Goal: Task Accomplishment & Management: Use online tool/utility

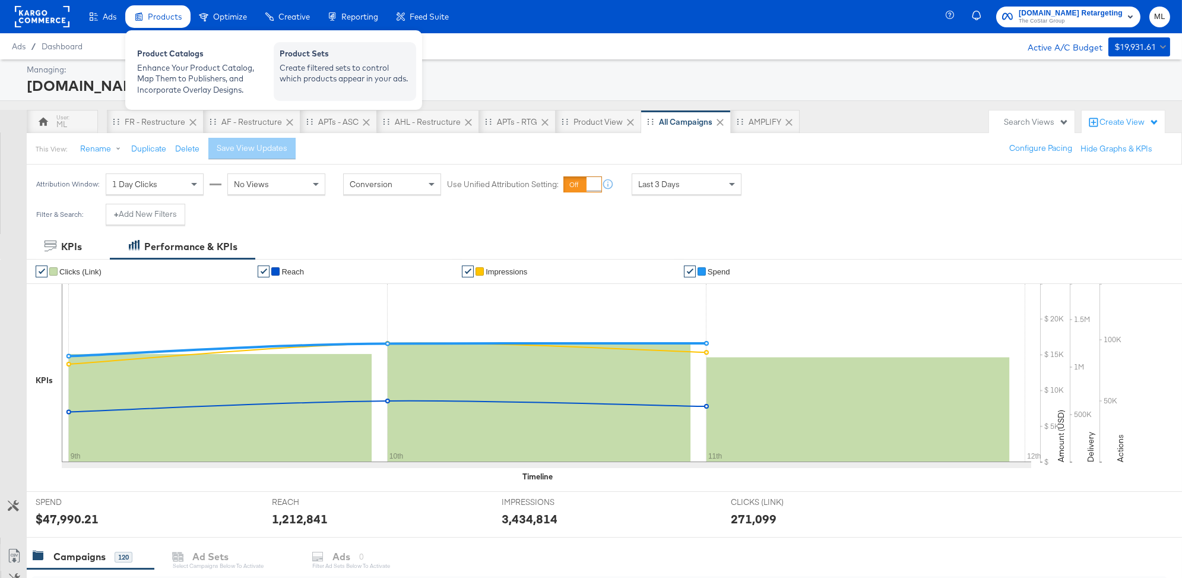
click at [352, 69] on div "Create filtered sets to control which products appear in your ads." at bounding box center [345, 73] width 131 height 22
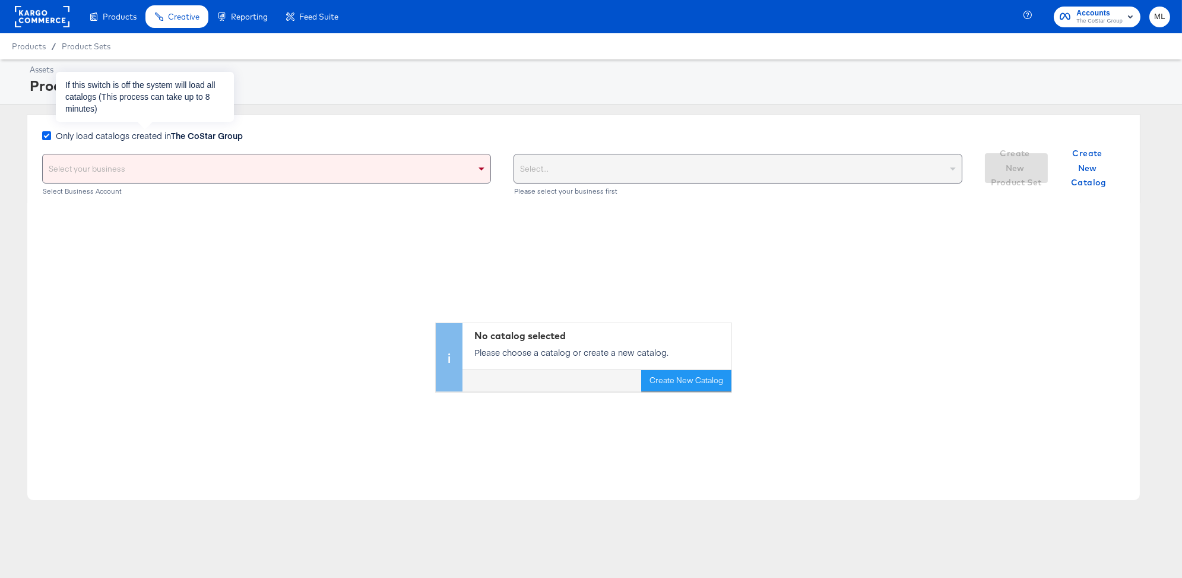
click at [47, 135] on icon at bounding box center [46, 135] width 9 height 9
click at [0, 0] on input "Only load catalogs created in The CoStar Group" at bounding box center [0, 0] width 0 height 0
click at [183, 172] on div "Select your business" at bounding box center [267, 168] width 448 height 28
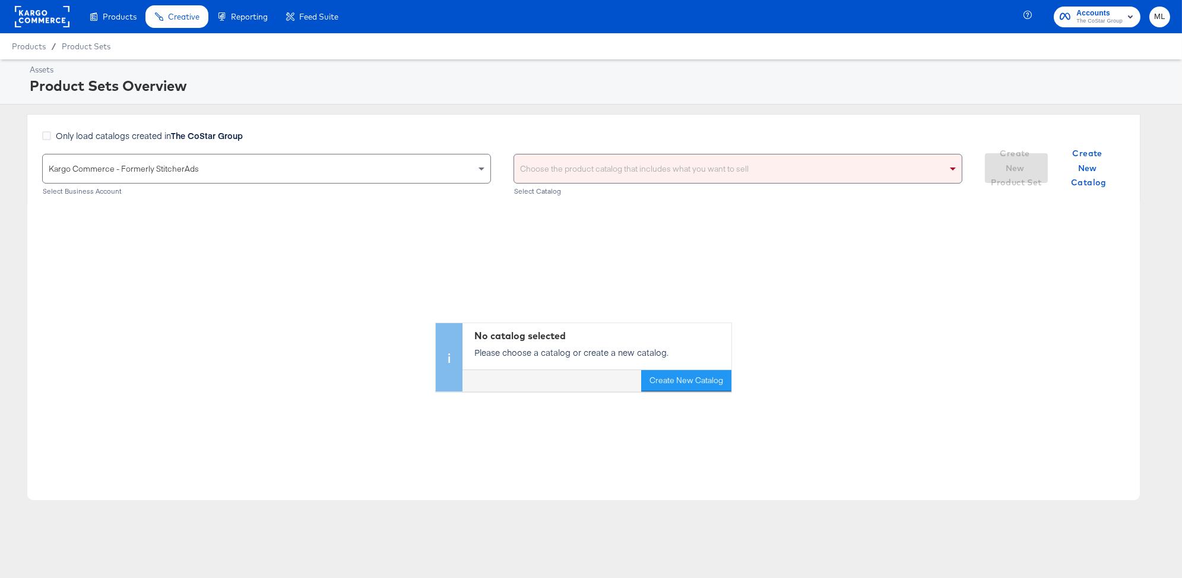
click at [670, 172] on div "Choose the product catalog that includes what you want to sell" at bounding box center [738, 168] width 448 height 28
click at [586, 125] on div "Only load catalogs created in The CoStar Group Kargo Commerce - Formerly Stitch…" at bounding box center [584, 158] width 1114 height 89
click at [591, 170] on div "Choose the product catalog that includes what you want to sell" at bounding box center [738, 168] width 448 height 28
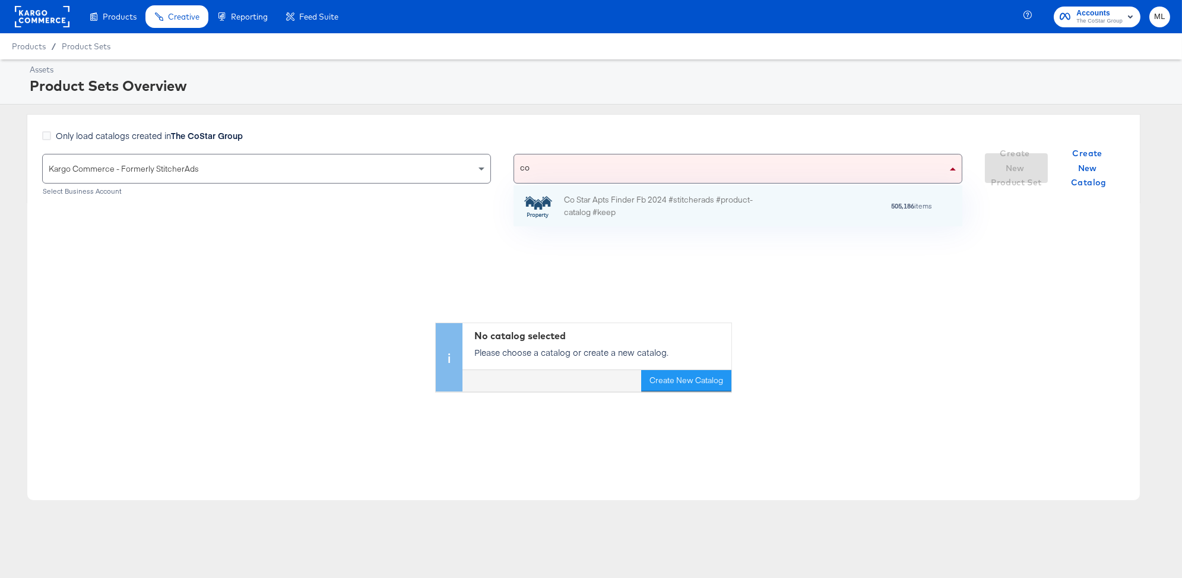
scroll to position [117, 449]
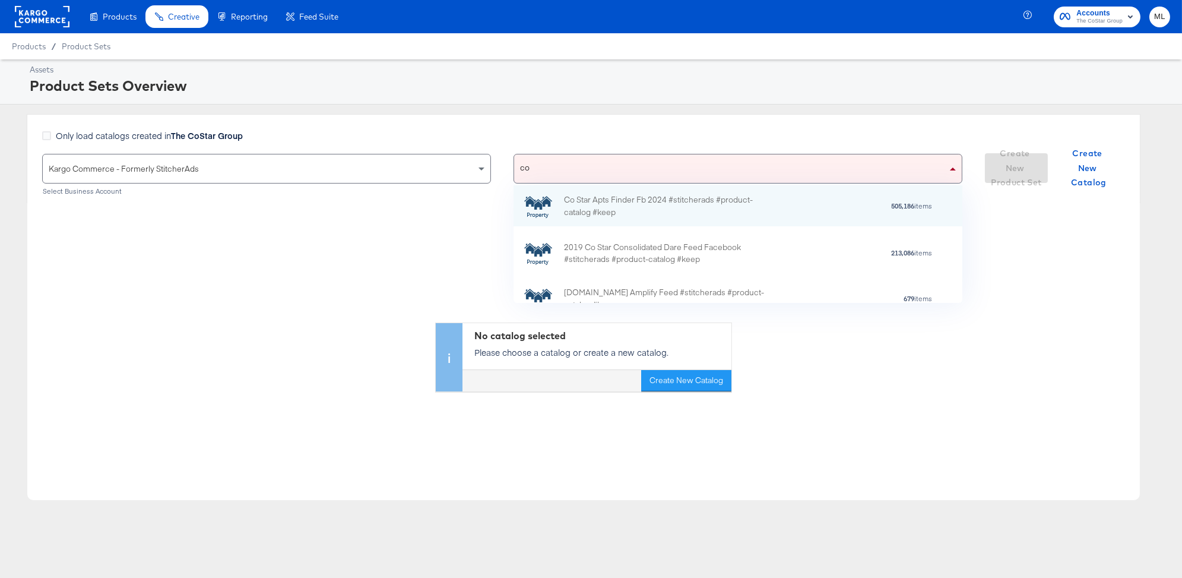
type input "c"
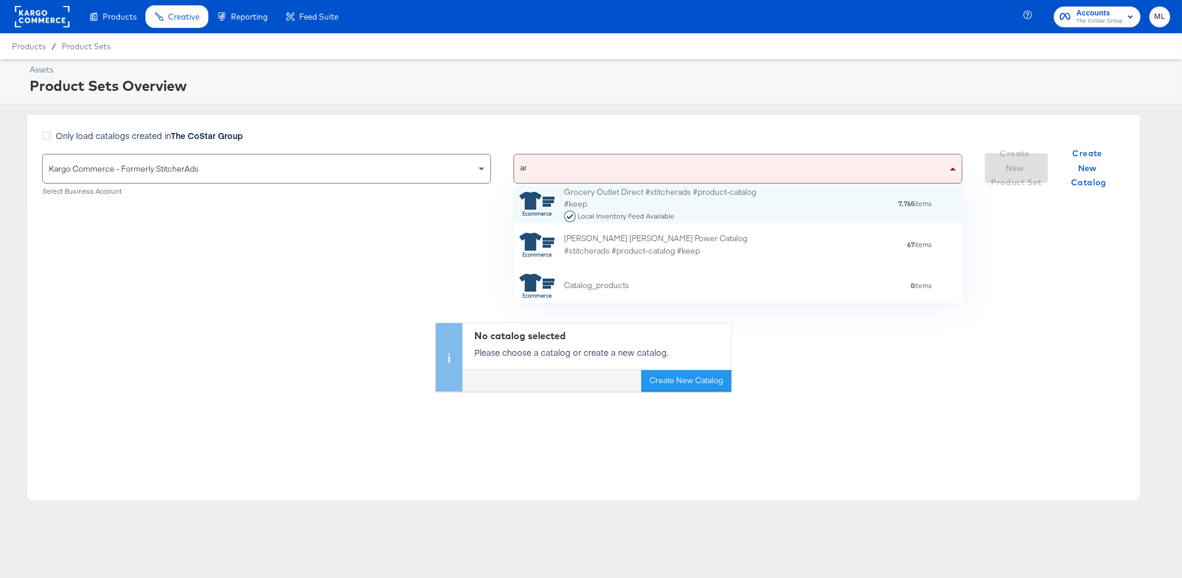
scroll to position [80, 449]
type input "amp"
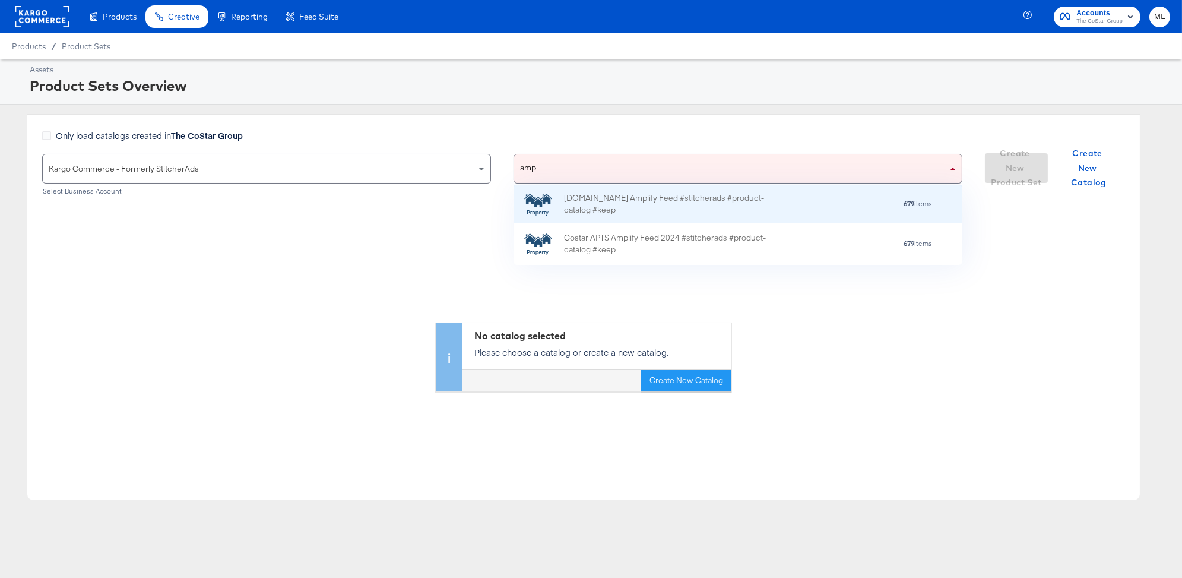
click at [638, 212] on div "[DOMAIN_NAME] Amplify Feed #stitcherads #product-catalog #keep" at bounding box center [668, 203] width 208 height 25
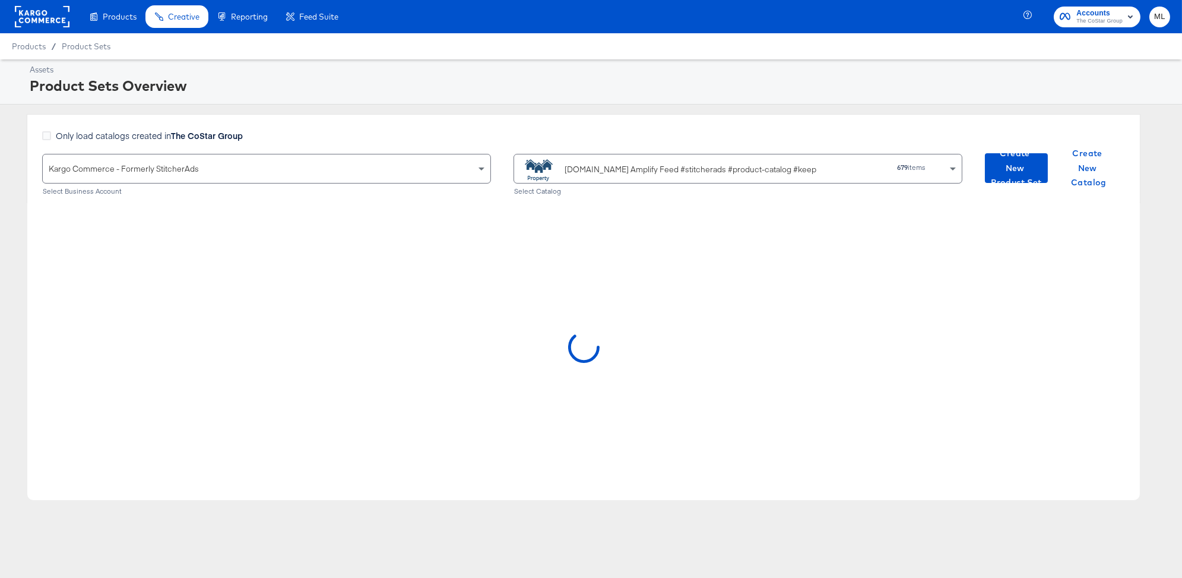
click at [652, 172] on div "[DOMAIN_NAME] Amplify Feed #stitcherads #product-catalog #keep" at bounding box center [691, 169] width 252 height 12
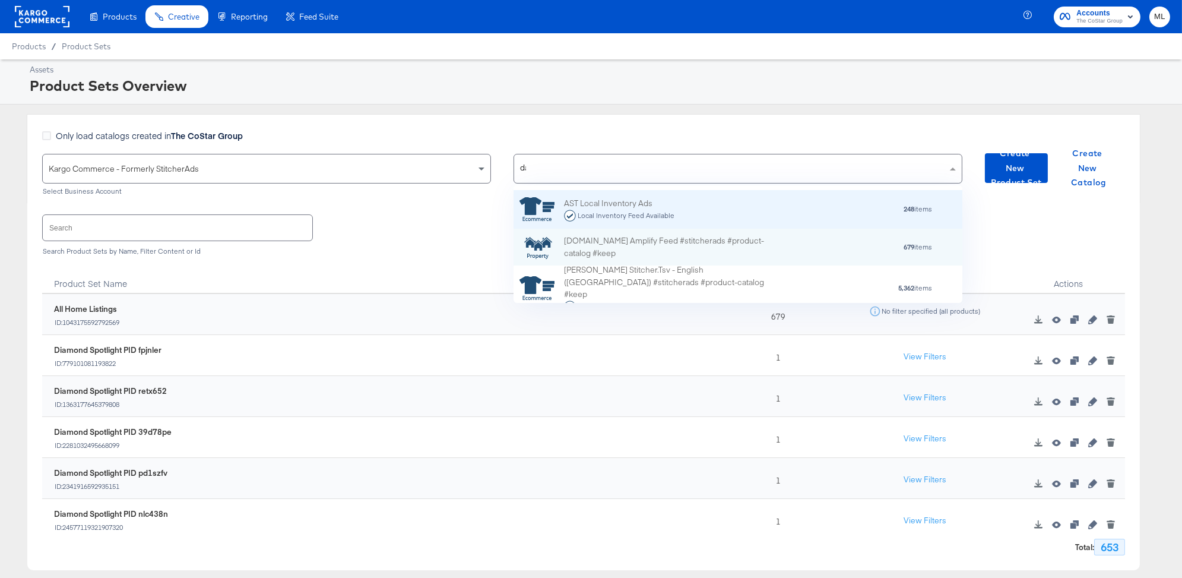
scroll to position [0, 0]
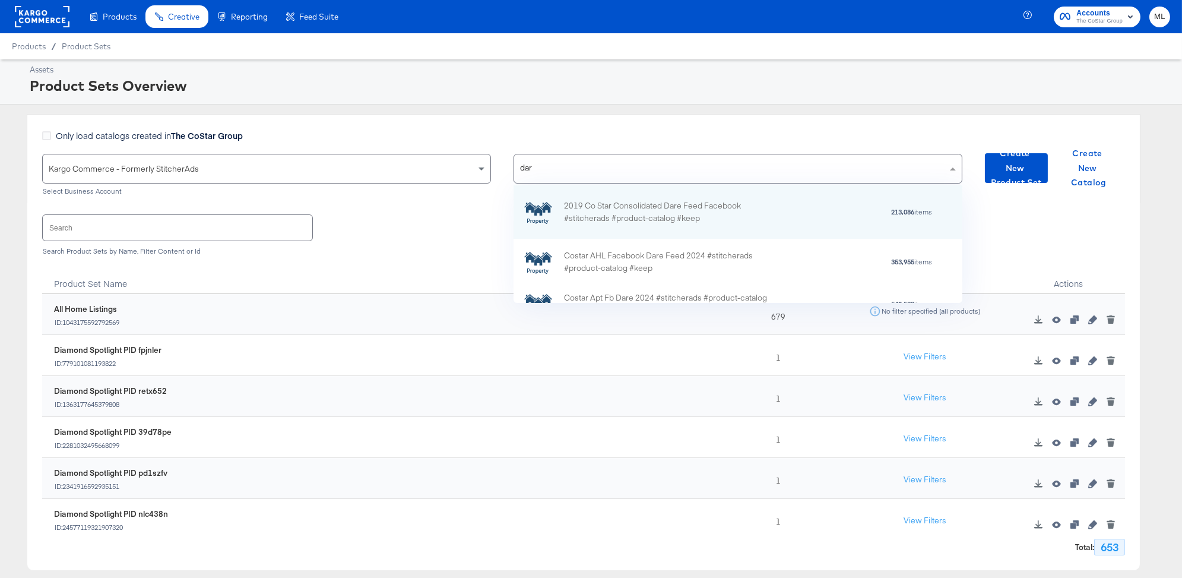
type input "dare"
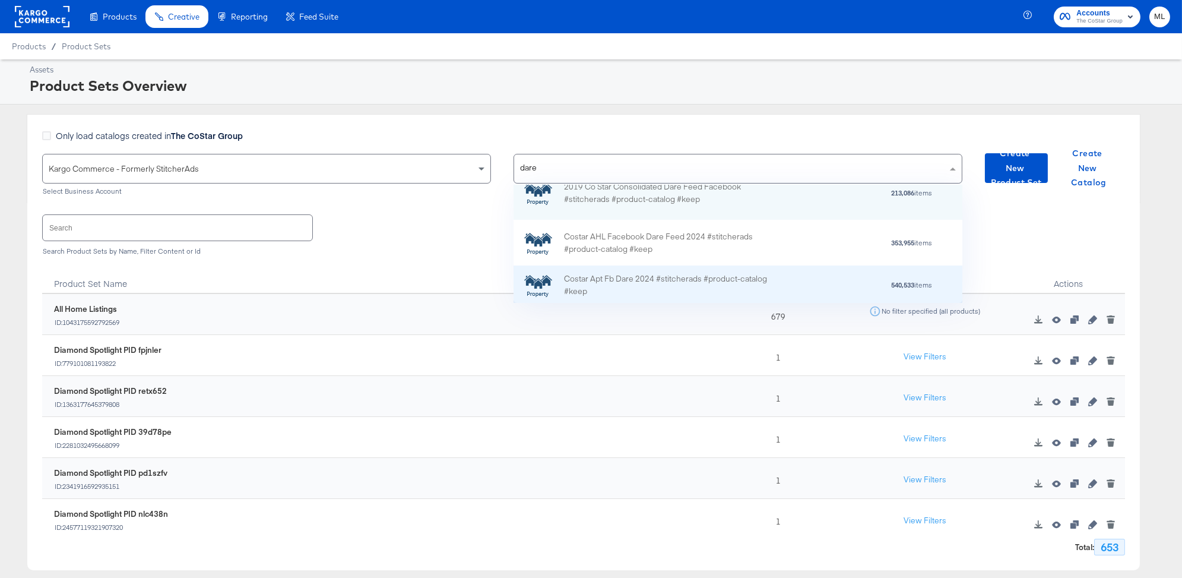
click at [638, 284] on div "Costar Apt Fb Dare 2024 #stitcherads #product-catalog #keep" at bounding box center [668, 284] width 208 height 25
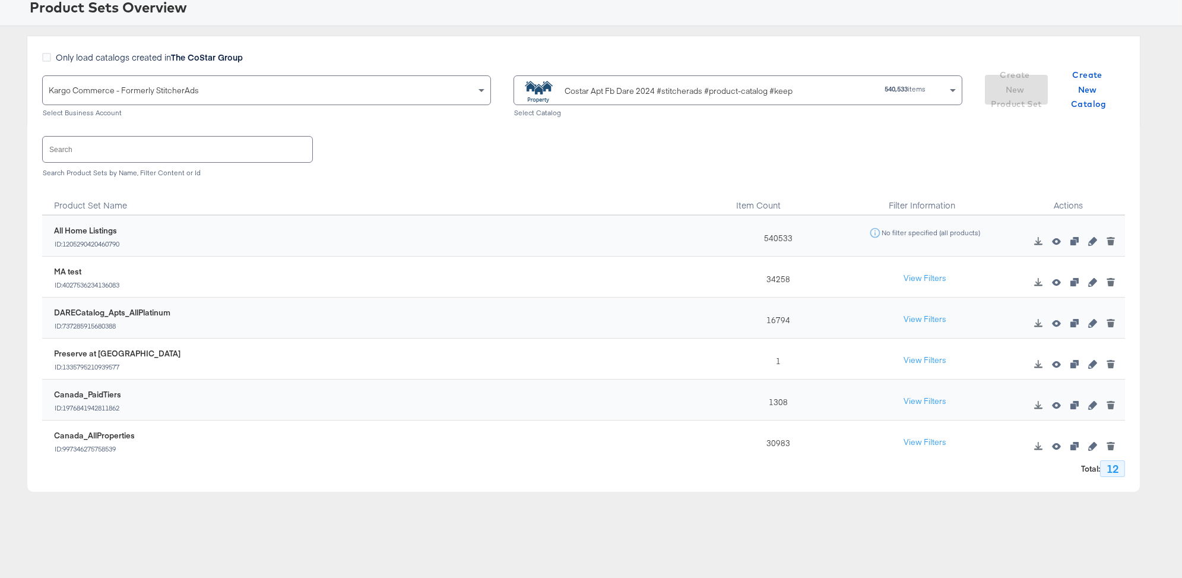
scroll to position [114, 0]
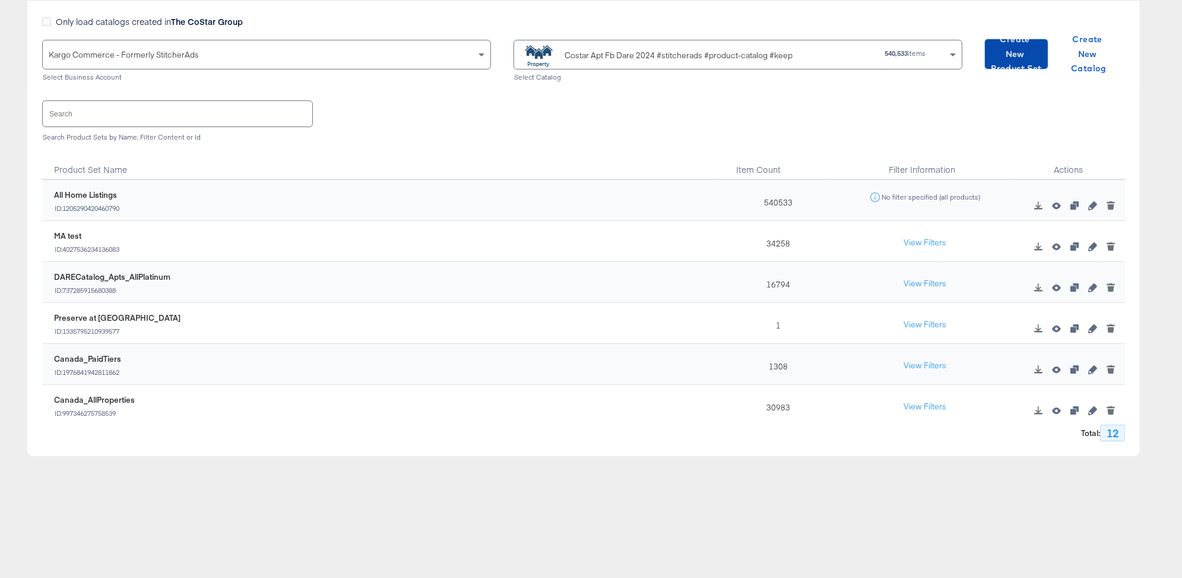
click at [1013, 55] on span "Create New Product Set" at bounding box center [1016, 54] width 53 height 44
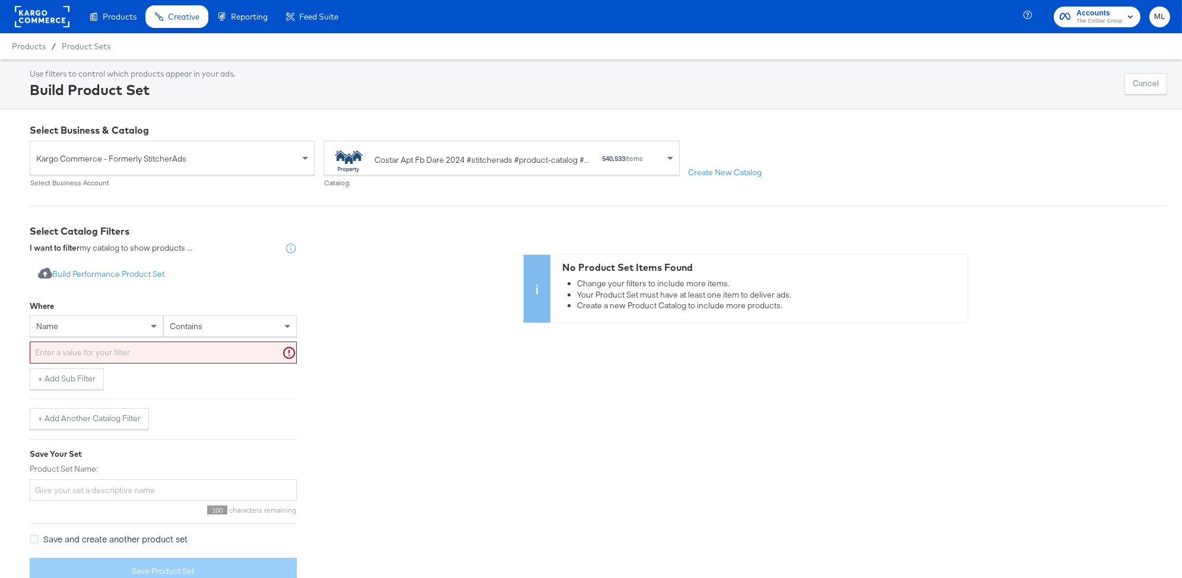
scroll to position [20, 0]
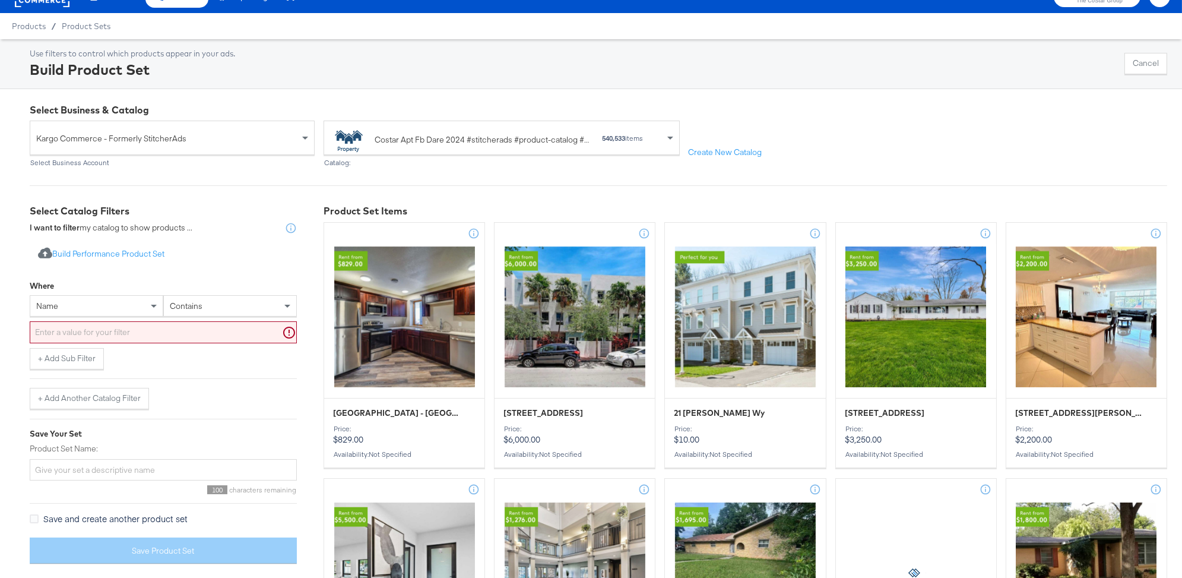
click at [117, 303] on div "name" at bounding box center [96, 306] width 132 height 20
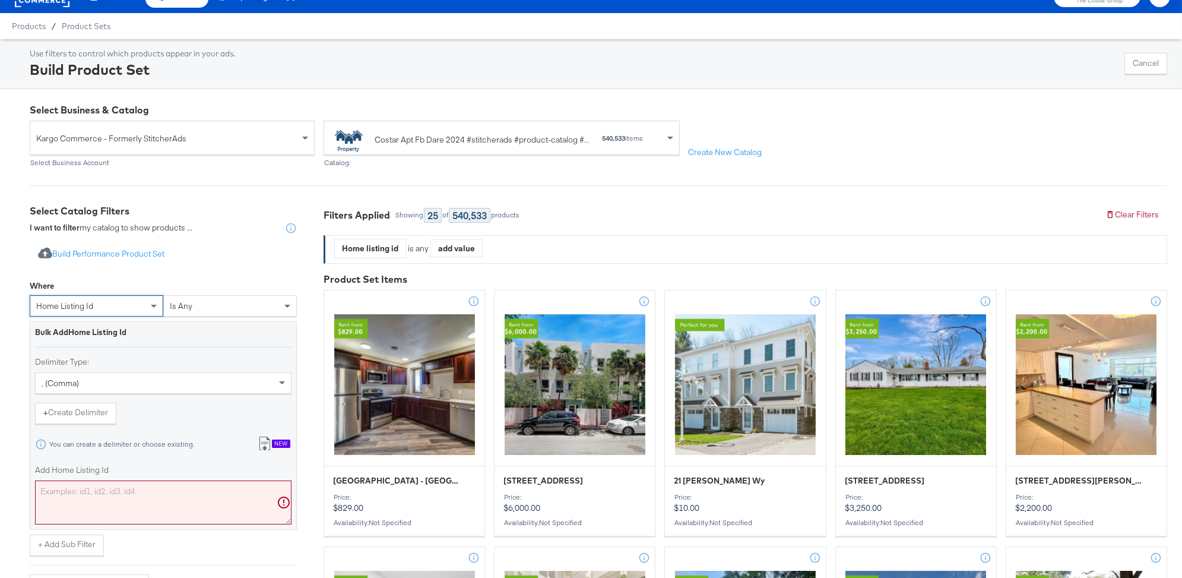
click at [192, 307] on div "is any" at bounding box center [230, 306] width 132 height 20
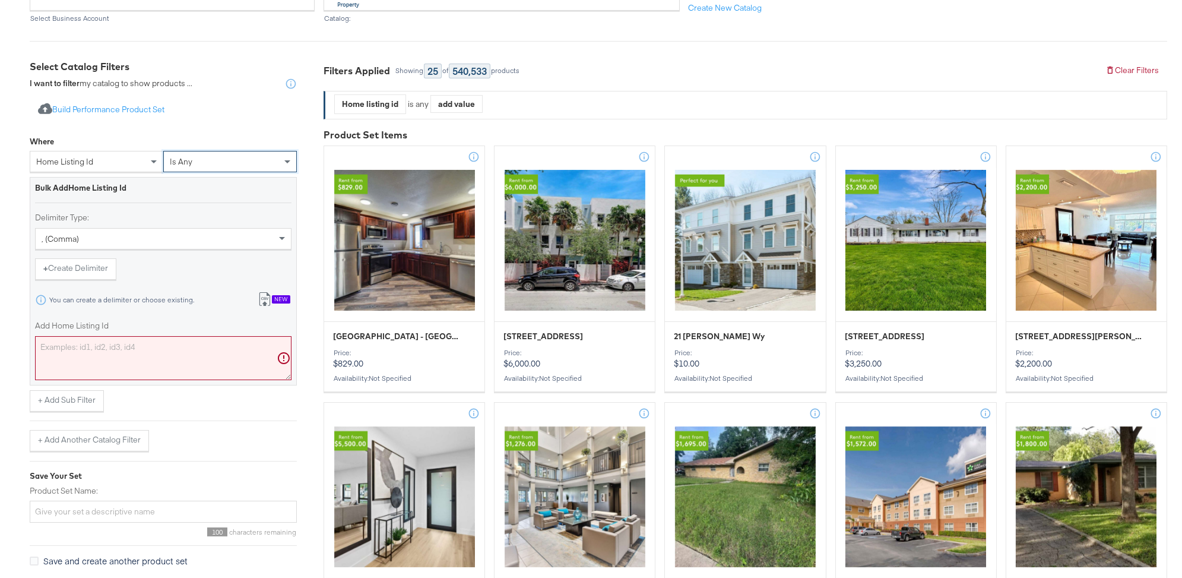
scroll to position [166, 0]
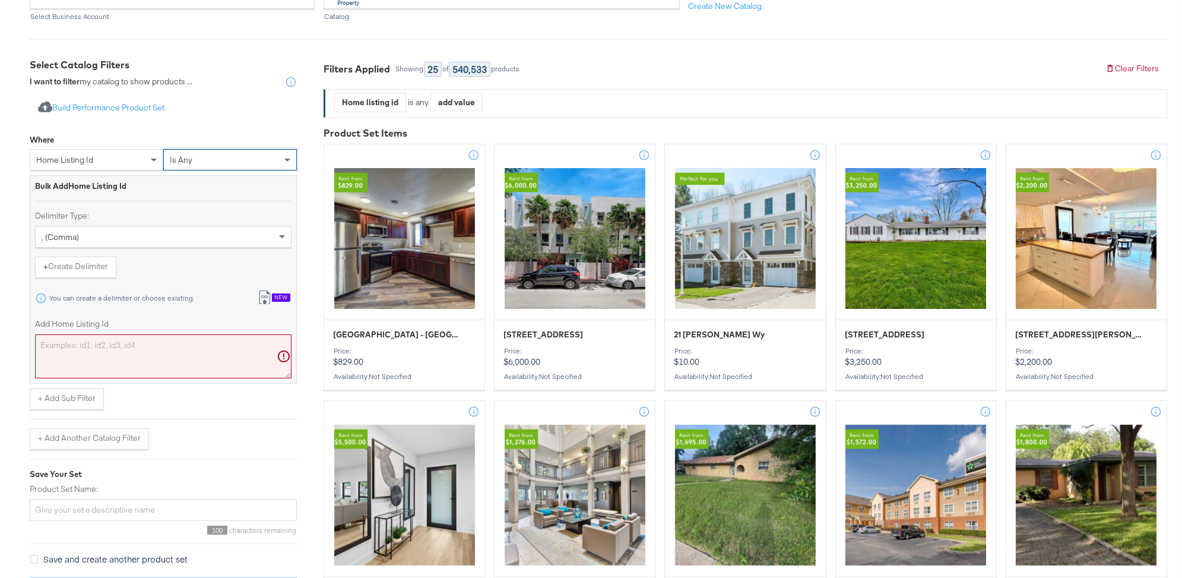
click at [96, 355] on textarea "Add Home Listing Id" at bounding box center [163, 356] width 256 height 44
paste textarea "12667024?"
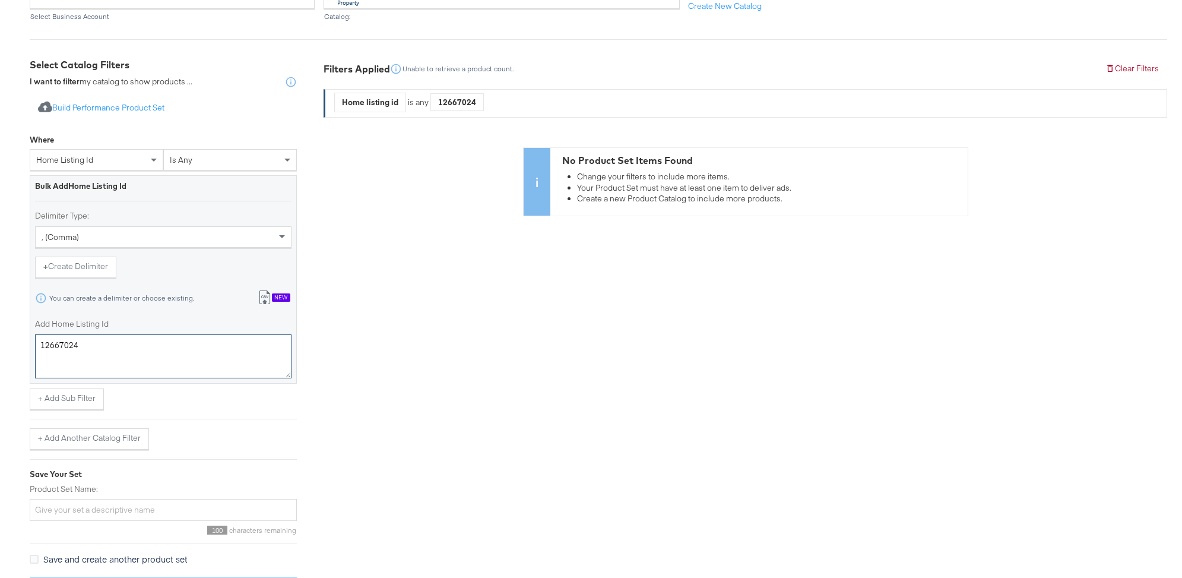
type textarea "12667024"
click at [18, 332] on div "Select Business & Catalog Kargo Commerce - Formerly StitcherAds Select Business…" at bounding box center [591, 280] width 1182 height 675
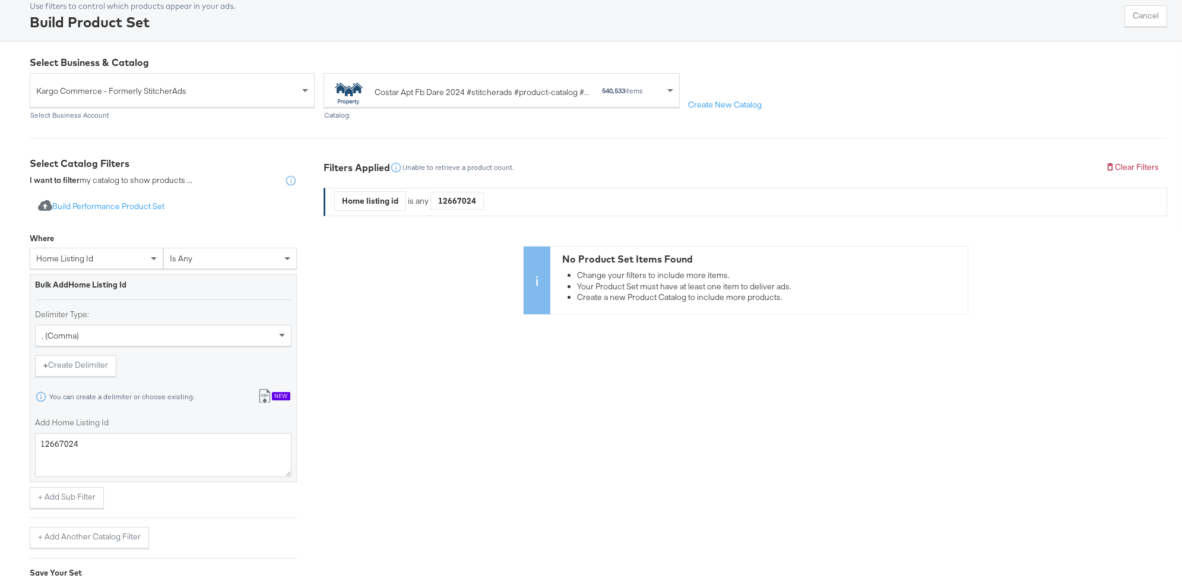
scroll to position [67, 0]
click at [66, 256] on span "Home listing id" at bounding box center [64, 258] width 57 height 11
type input "id"
click at [23, 299] on div "Select Business & Catalog Kargo Commerce - Formerly StitcherAds Select Business…" at bounding box center [591, 379] width 1182 height 675
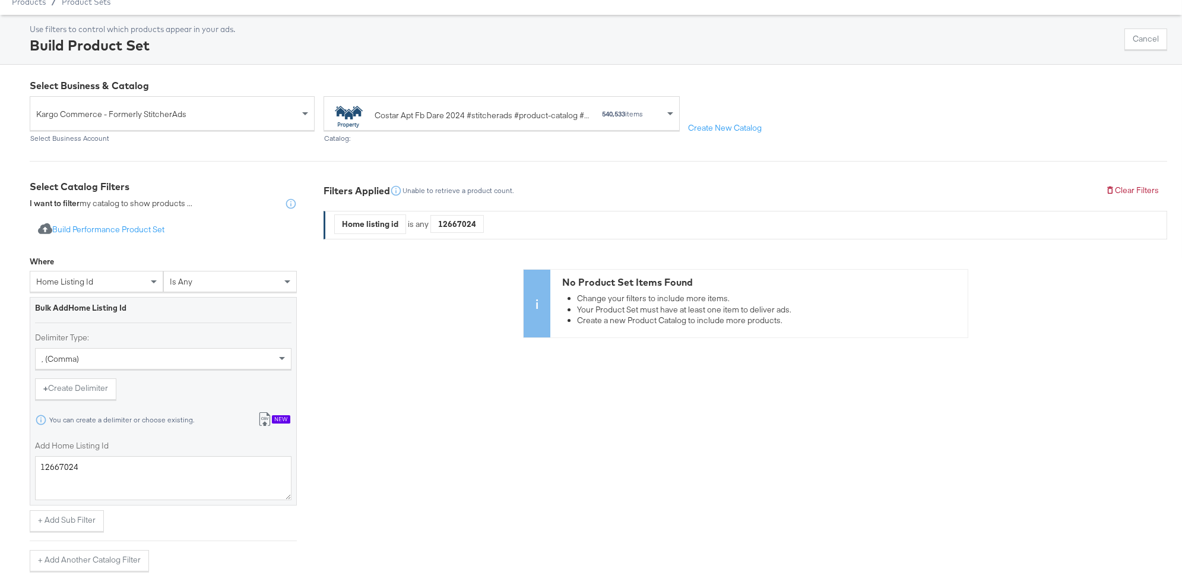
scroll to position [44, 0]
click at [119, 280] on div "Home listing id" at bounding box center [96, 282] width 132 height 20
type input "r"
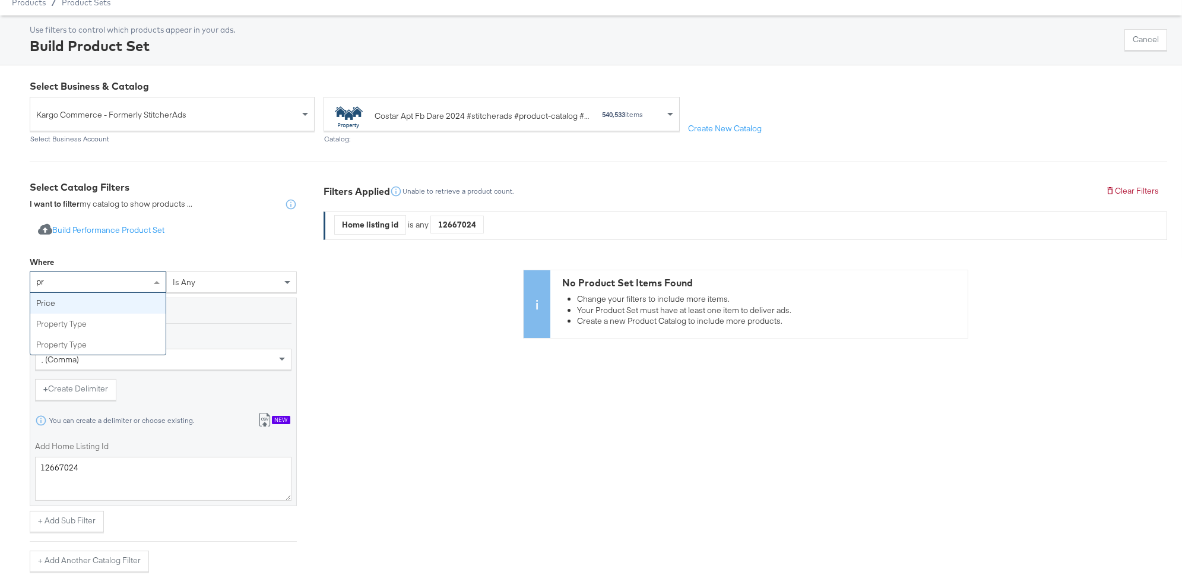
type input "p"
type input "id"
click at [152, 284] on span at bounding box center [154, 283] width 6 height 4
